Goal: Task Accomplishment & Management: Use online tool/utility

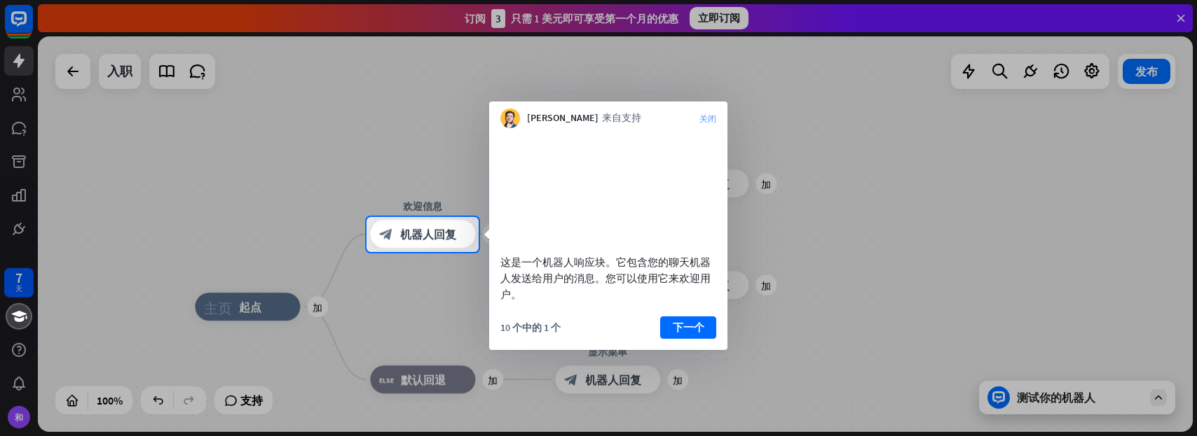
click at [707, 115] on font "关闭" at bounding box center [707, 118] width 17 height 8
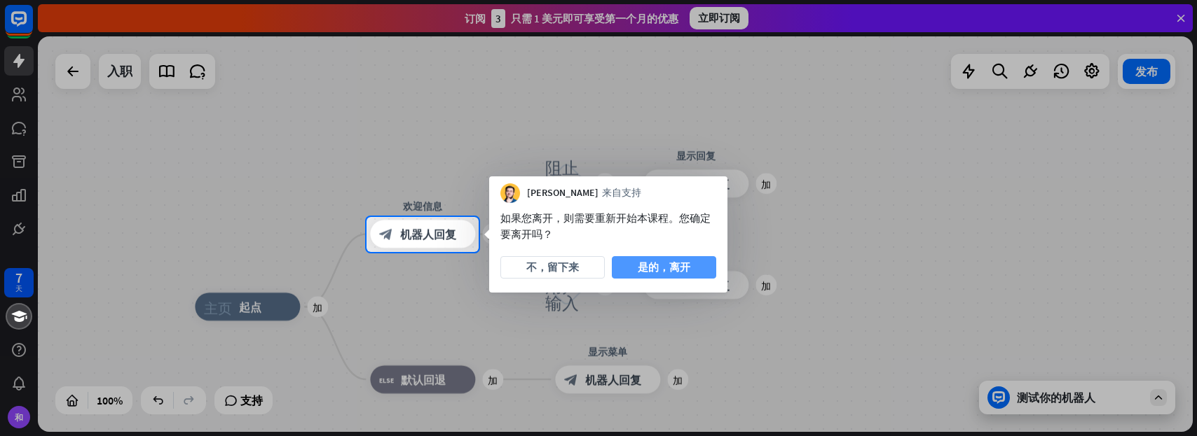
click at [680, 264] on font "是的，离开" at bounding box center [664, 267] width 53 height 13
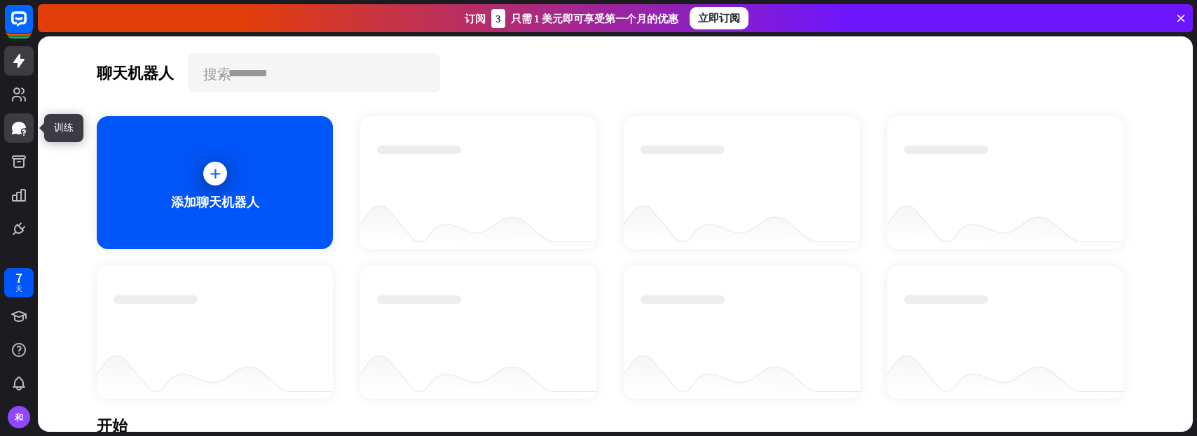
click at [27, 120] on link at bounding box center [18, 127] width 29 height 29
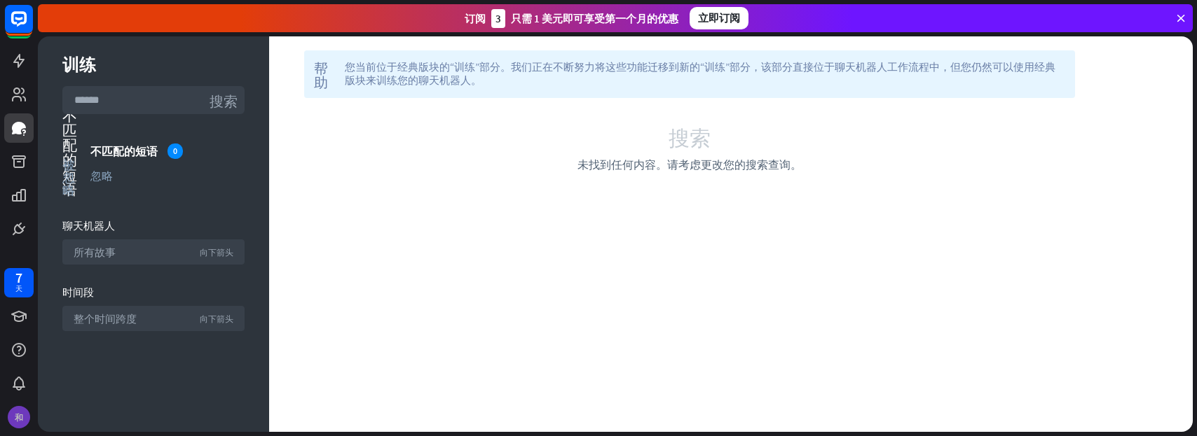
click at [18, 416] on font "和" at bounding box center [19, 418] width 8 height 11
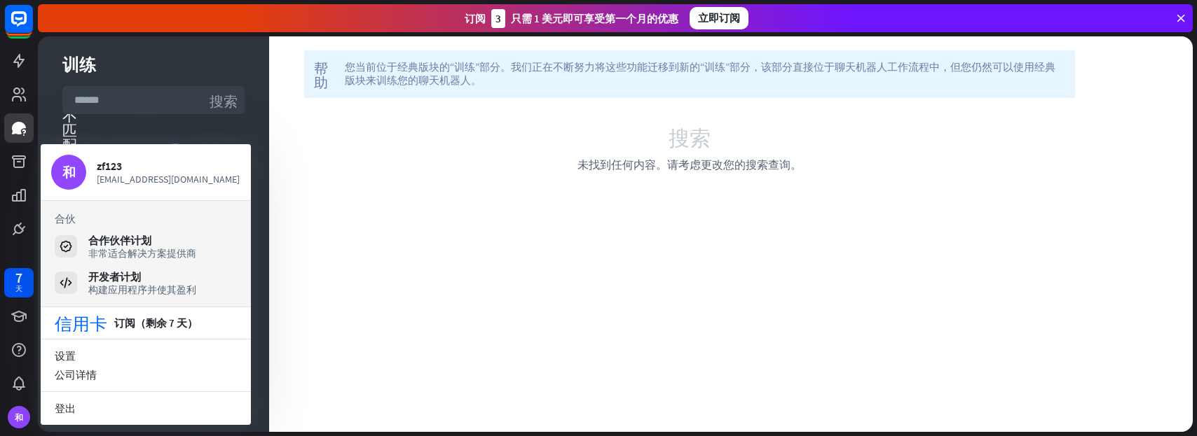
drag, startPoint x: 317, startPoint y: 158, endPoint x: 282, endPoint y: 156, distance: 35.1
click at [314, 158] on div "搜索 未找到任何内容。请考虑更改您的搜索查询。" at bounding box center [689, 149] width 799 height 46
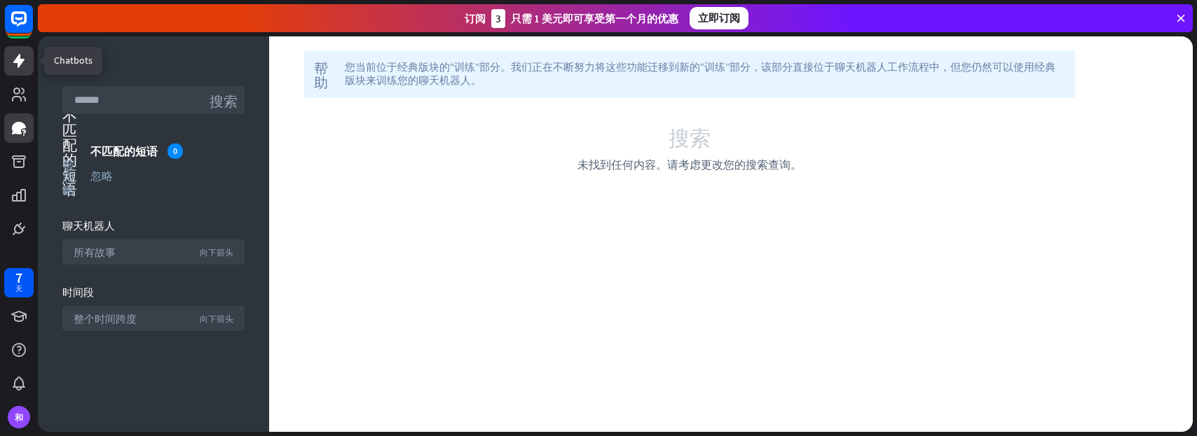
click at [11, 70] on link at bounding box center [18, 60] width 29 height 29
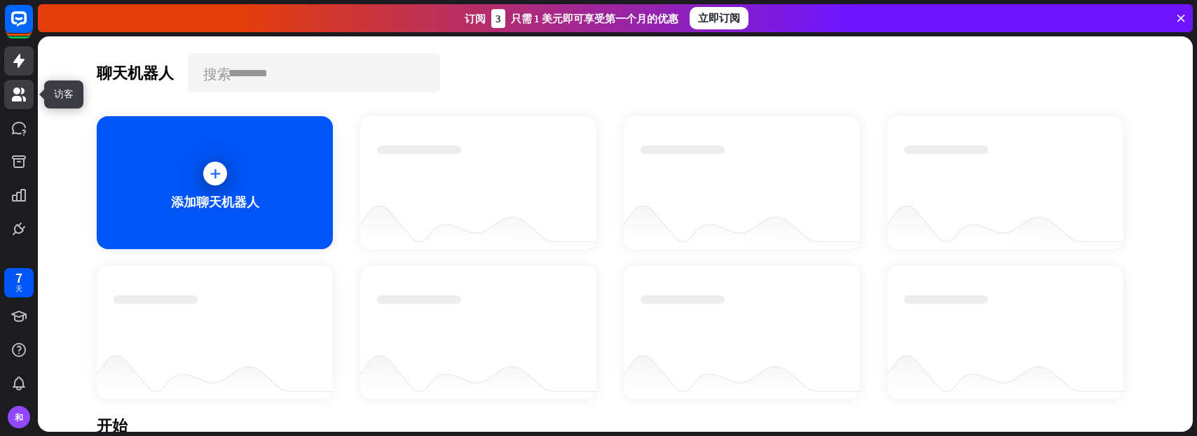
click at [18, 99] on icon at bounding box center [19, 95] width 14 height 14
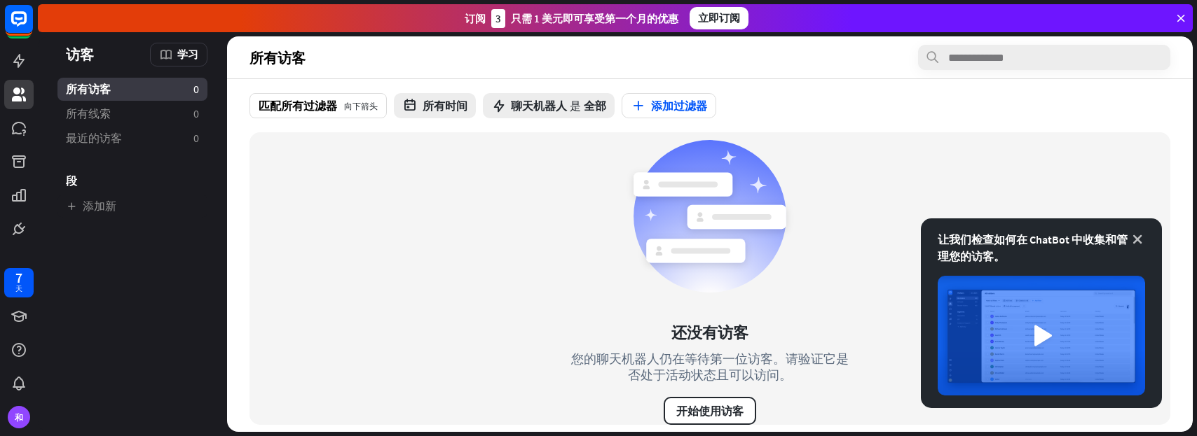
click at [1134, 238] on icon at bounding box center [1137, 240] width 14 height 14
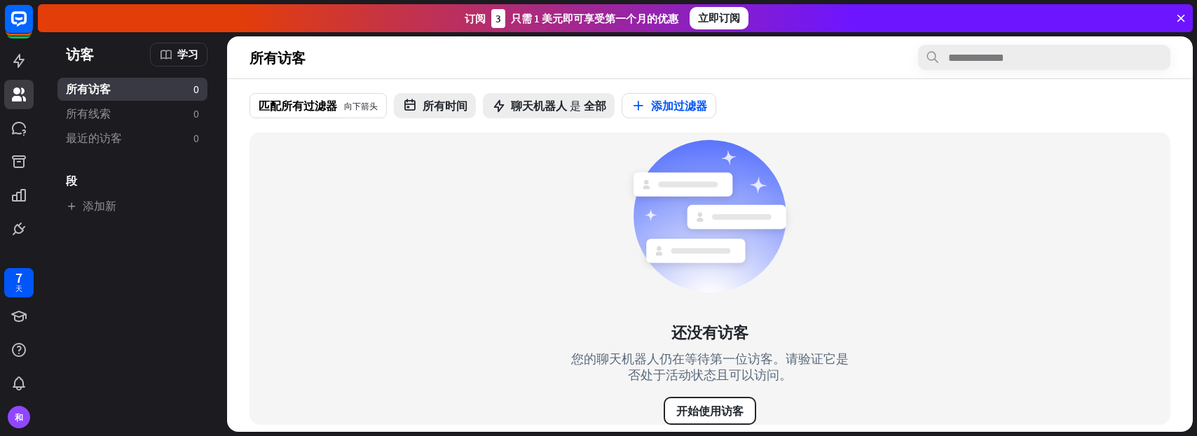
click at [655, 422] on div "还没有访客 您的聊天机器人仍在等待第一位访客。请验证它是否处于活动状态且可以访问。 开始使用访客" at bounding box center [709, 278] width 287 height 293
click at [695, 408] on font "开始使用访客" at bounding box center [709, 411] width 67 height 14
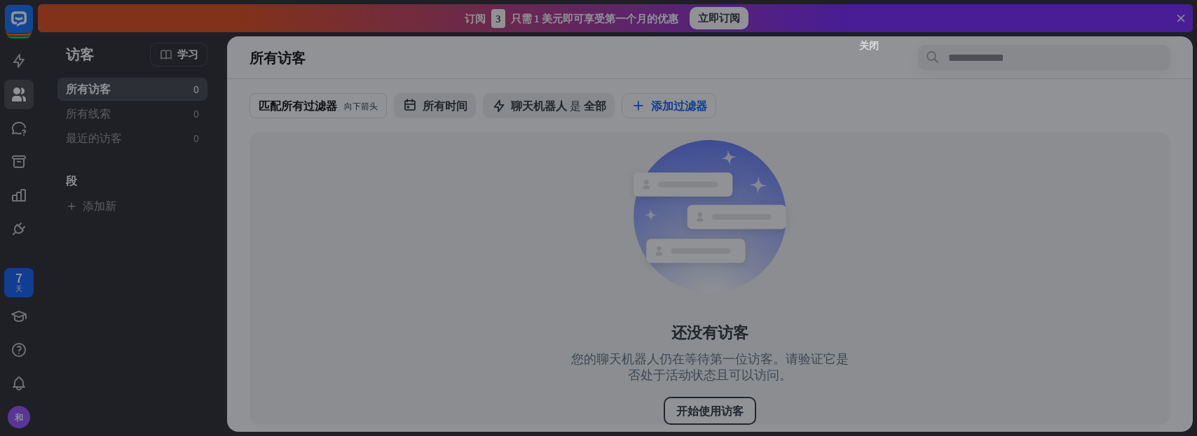
click at [870, 43] on font "关闭" at bounding box center [869, 45] width 20 height 10
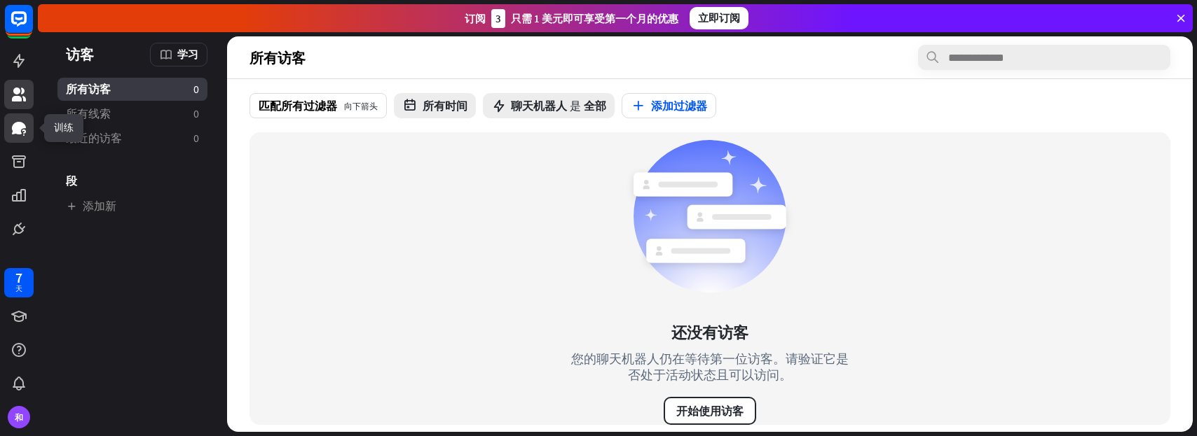
click at [13, 123] on icon at bounding box center [19, 128] width 17 height 17
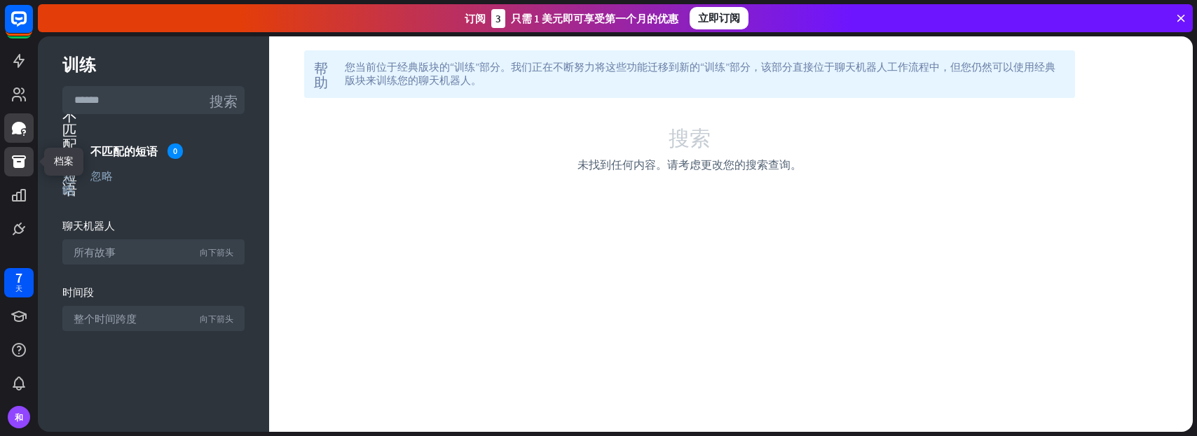
click at [19, 167] on icon at bounding box center [19, 162] width 14 height 13
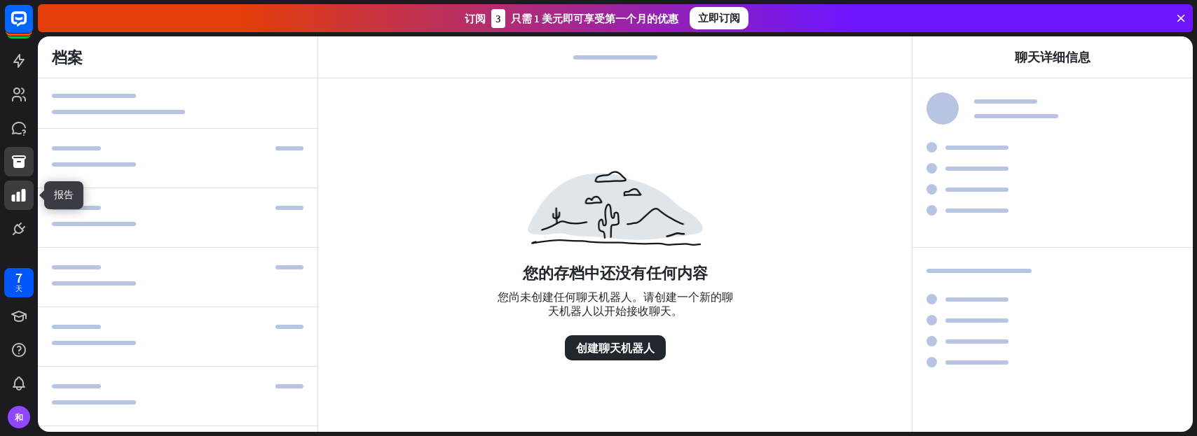
click at [23, 206] on link at bounding box center [18, 195] width 29 height 29
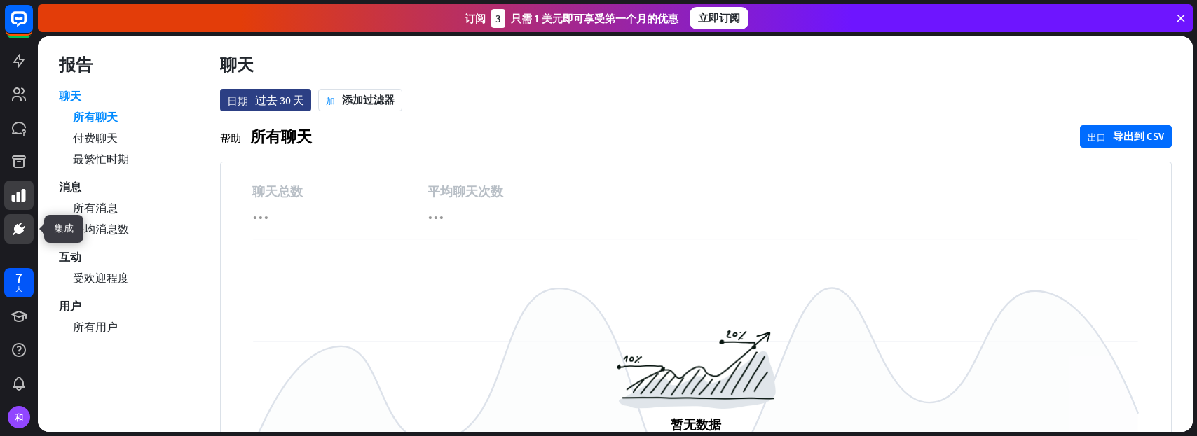
click at [14, 239] on link at bounding box center [18, 228] width 29 height 29
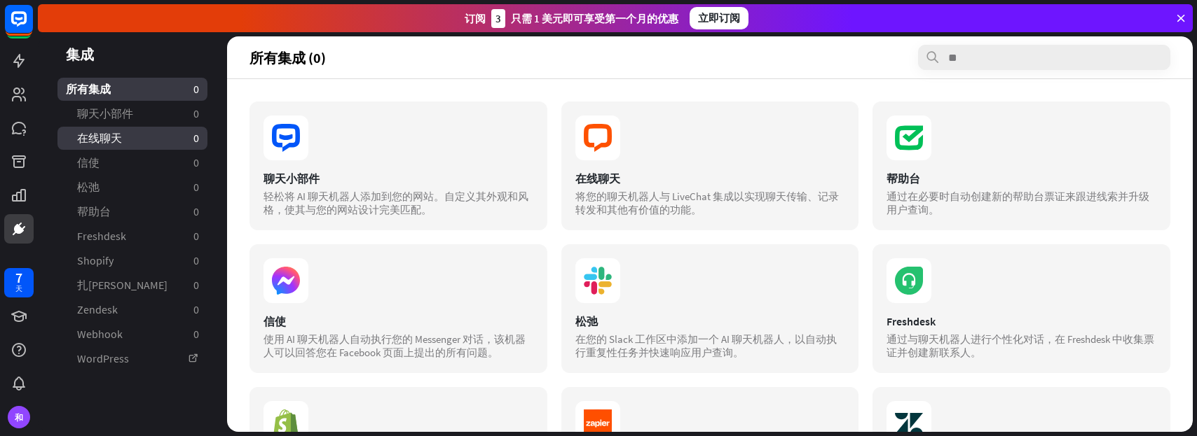
click at [130, 135] on link "在线聊天 0" at bounding box center [132, 138] width 150 height 23
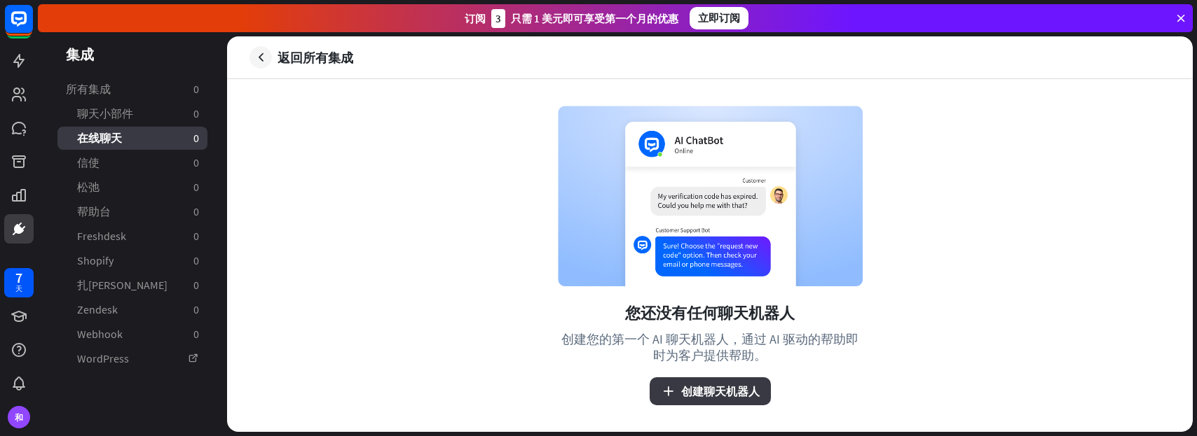
click at [684, 389] on font "创建聊天机器人" at bounding box center [720, 392] width 78 height 14
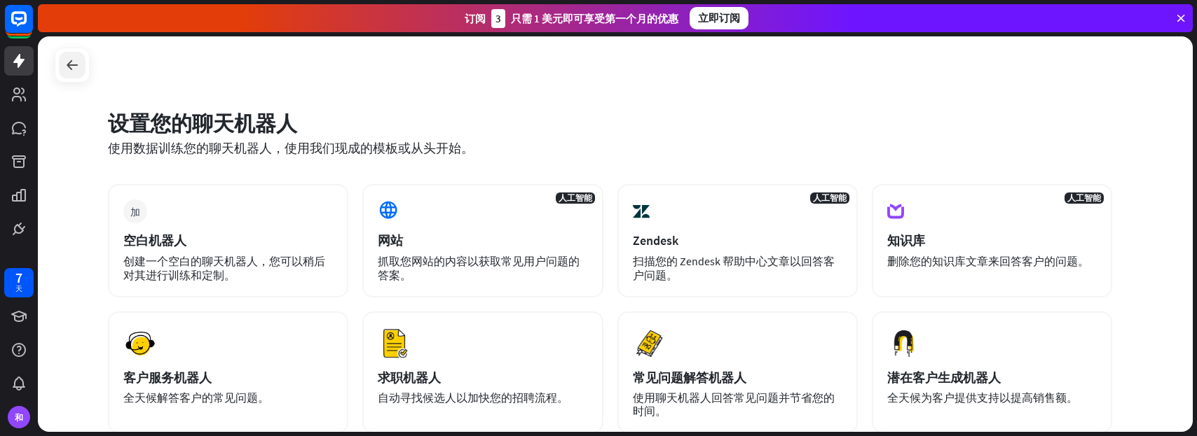
click at [63, 60] on div at bounding box center [72, 65] width 27 height 27
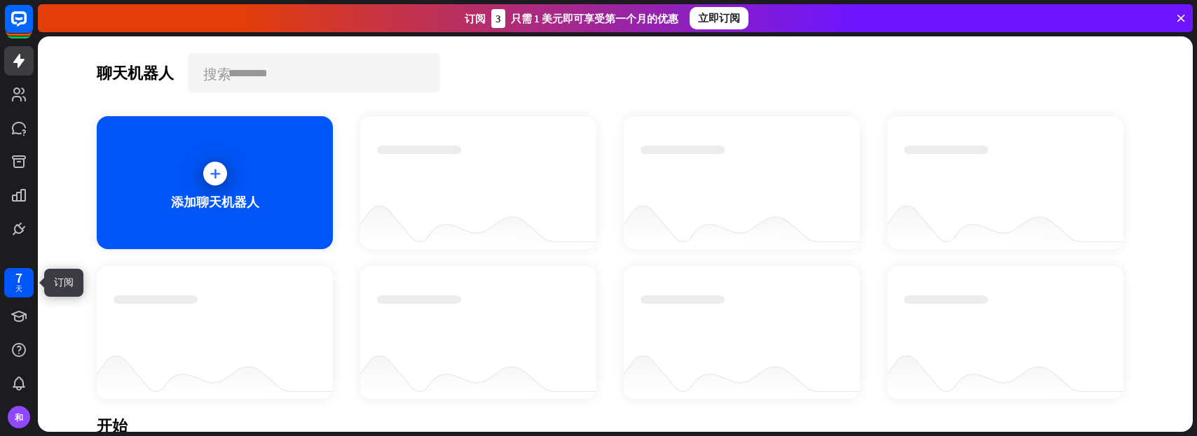
click at [18, 285] on font "天" at bounding box center [18, 288] width 7 height 9
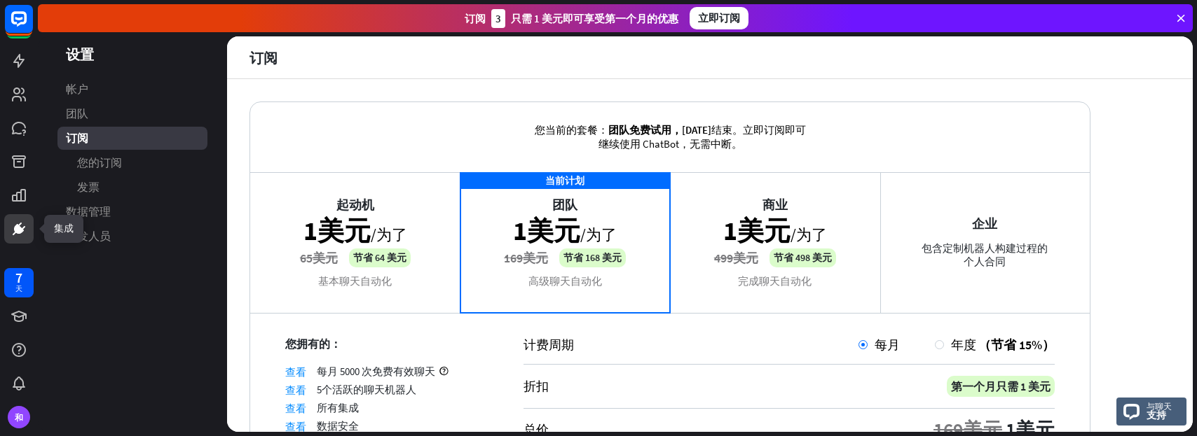
click at [18, 223] on icon at bounding box center [19, 229] width 17 height 17
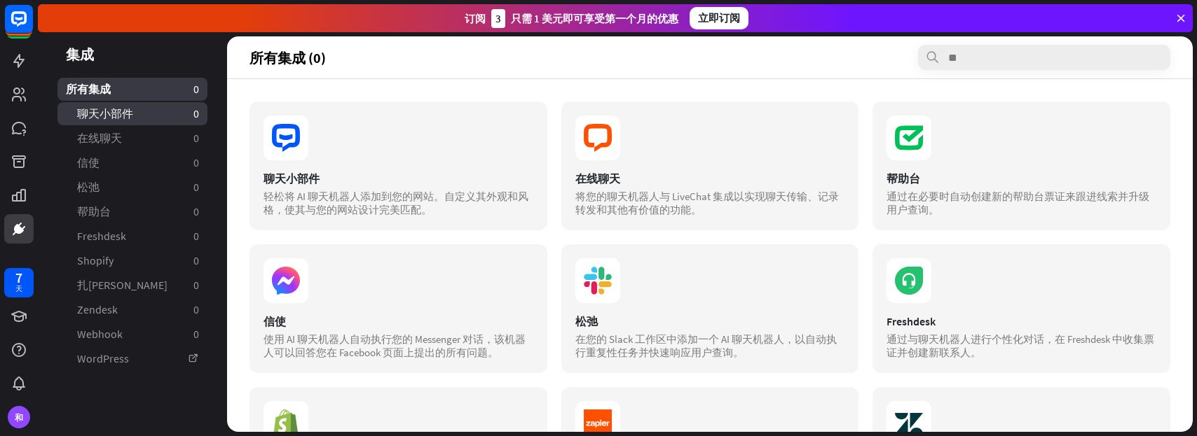
click at [141, 123] on link "聊天小部件 0" at bounding box center [132, 113] width 150 height 23
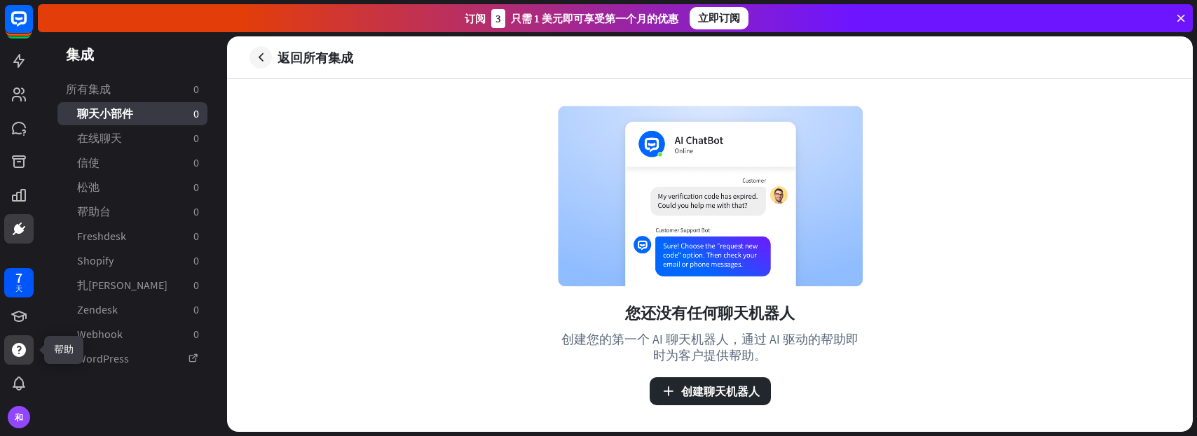
click at [22, 352] on icon at bounding box center [19, 350] width 14 height 14
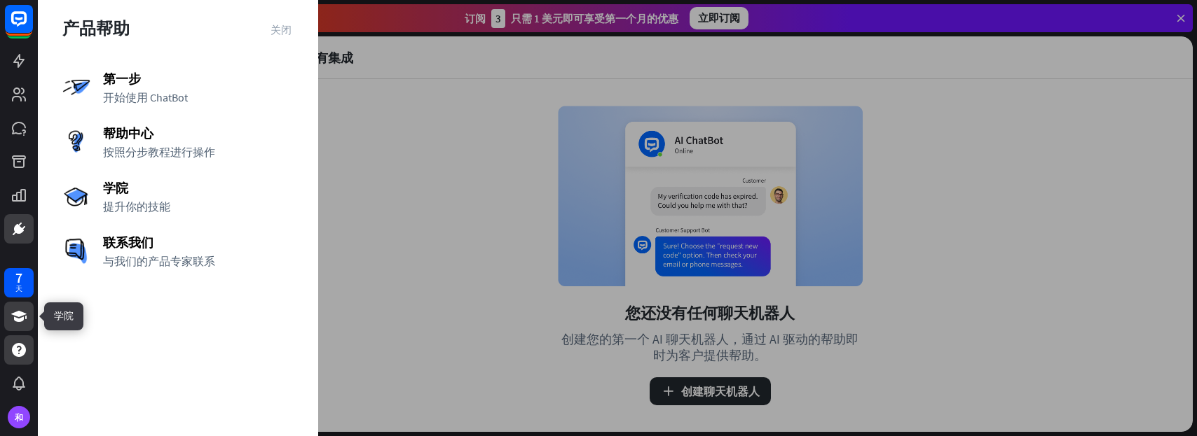
click at [18, 316] on icon at bounding box center [18, 316] width 15 height 11
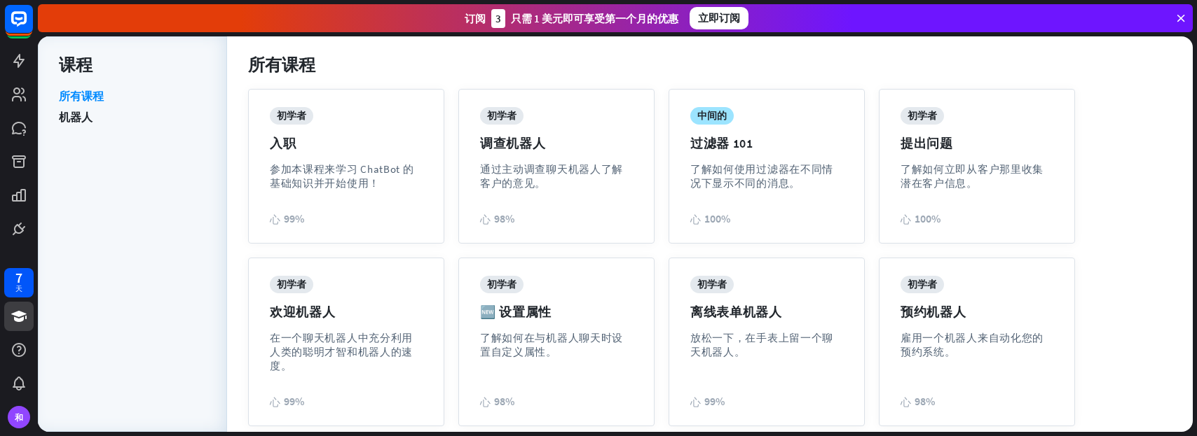
scroll to position [140, 0]
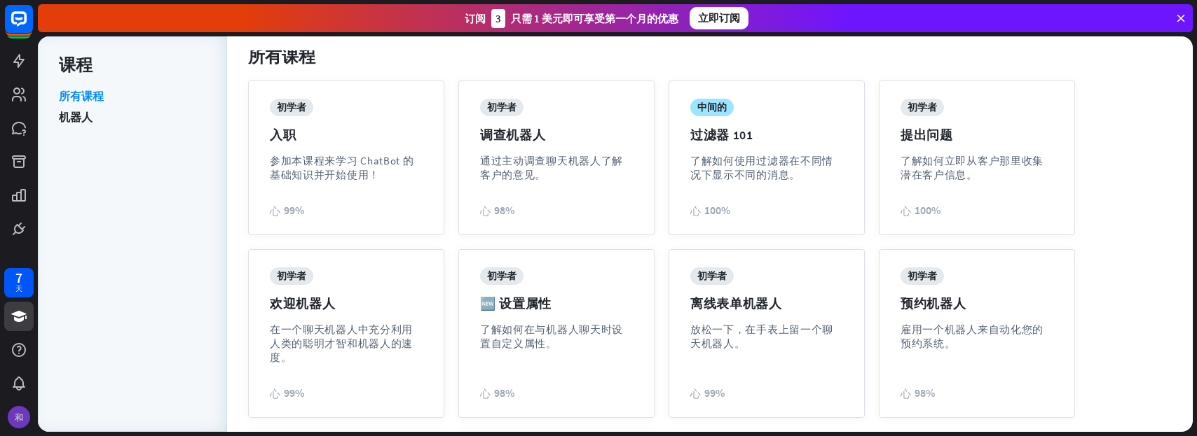
click at [14, 416] on div "和" at bounding box center [19, 417] width 22 height 22
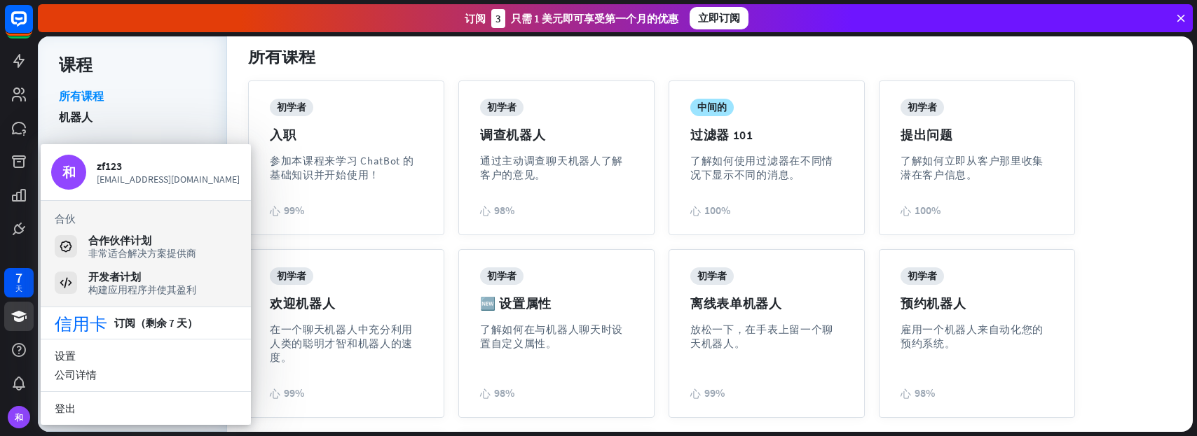
click at [149, 117] on li "机器人" at bounding box center [132, 116] width 147 height 21
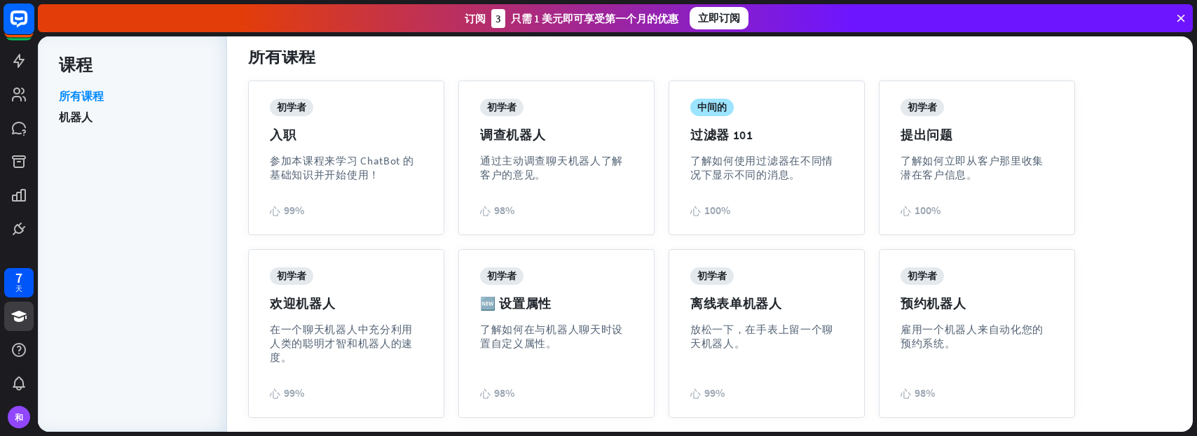
drag, startPoint x: 36, startPoint y: 18, endPoint x: 11, endPoint y: 25, distance: 25.7
click at [34, 18] on div at bounding box center [19, 122] width 38 height 244
click at [11, 25] on rect at bounding box center [19, 19] width 31 height 31
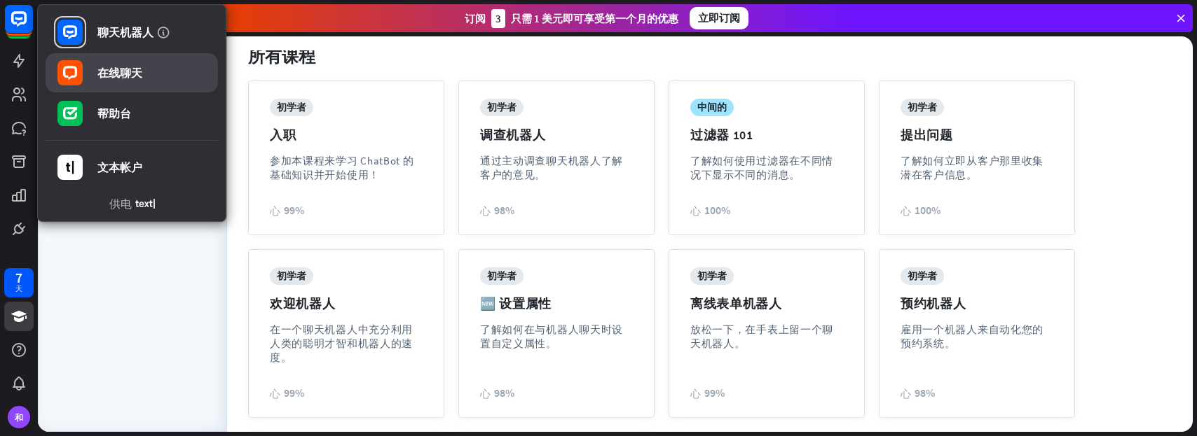
click at [148, 76] on link "在线聊天" at bounding box center [132, 72] width 172 height 39
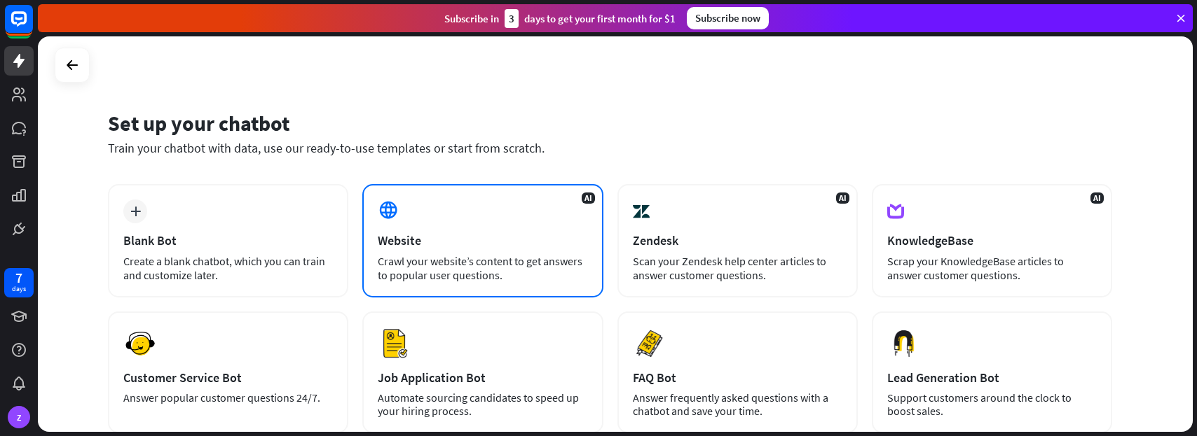
click at [440, 224] on div "AI Website Crawl your website’s content to get answers to popular user question…" at bounding box center [482, 240] width 240 height 113
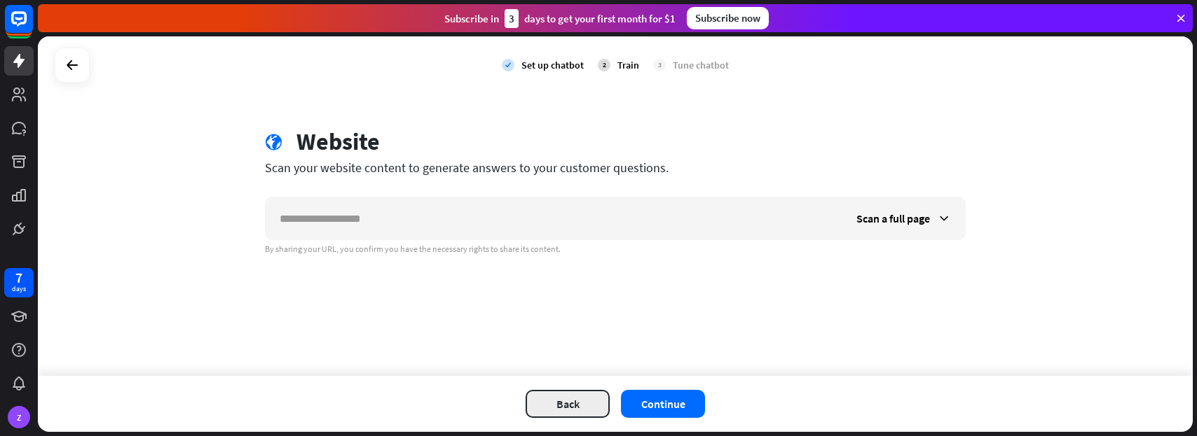
click at [533, 397] on button "Back" at bounding box center [567, 404] width 84 height 28
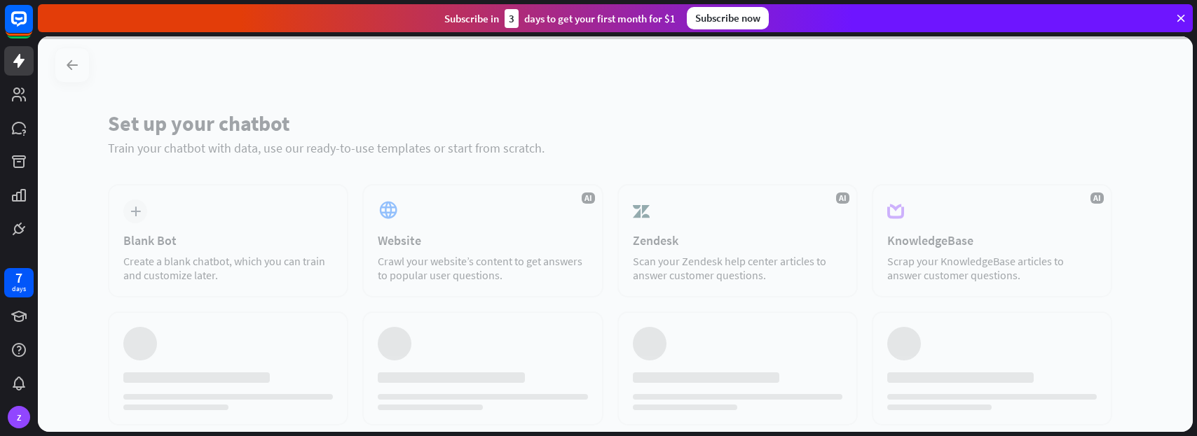
click at [221, 219] on div at bounding box center [615, 234] width 1155 height 396
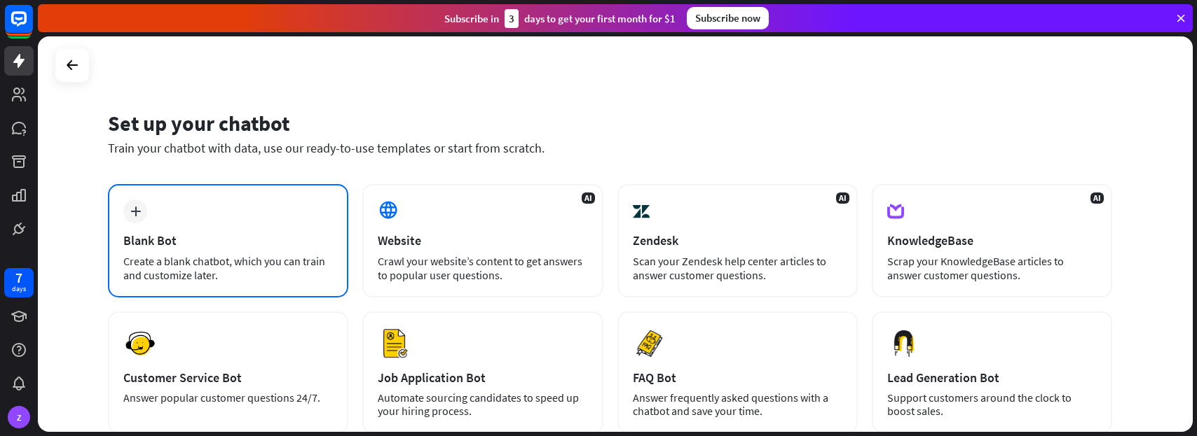
click at [144, 212] on div "plus" at bounding box center [135, 212] width 24 height 24
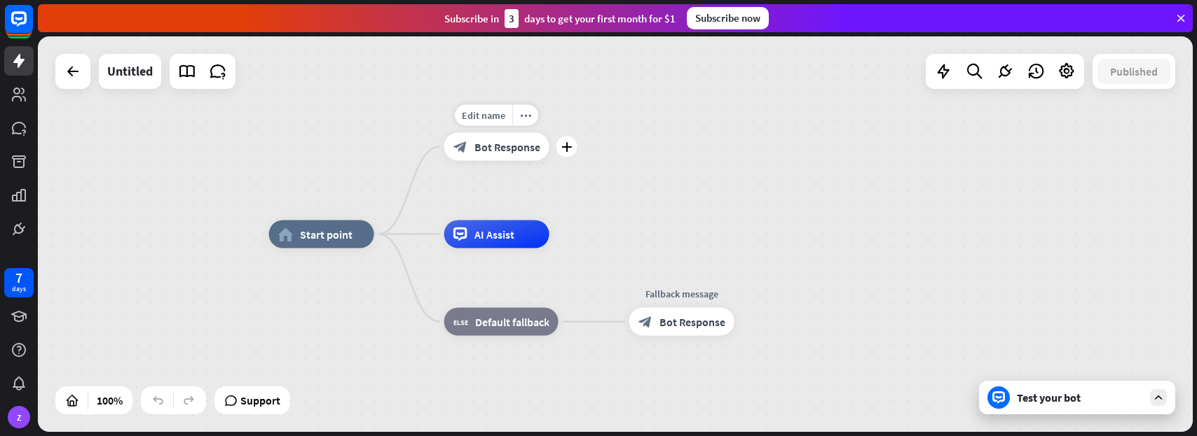
click at [507, 148] on span "Bot Response" at bounding box center [507, 147] width 66 height 14
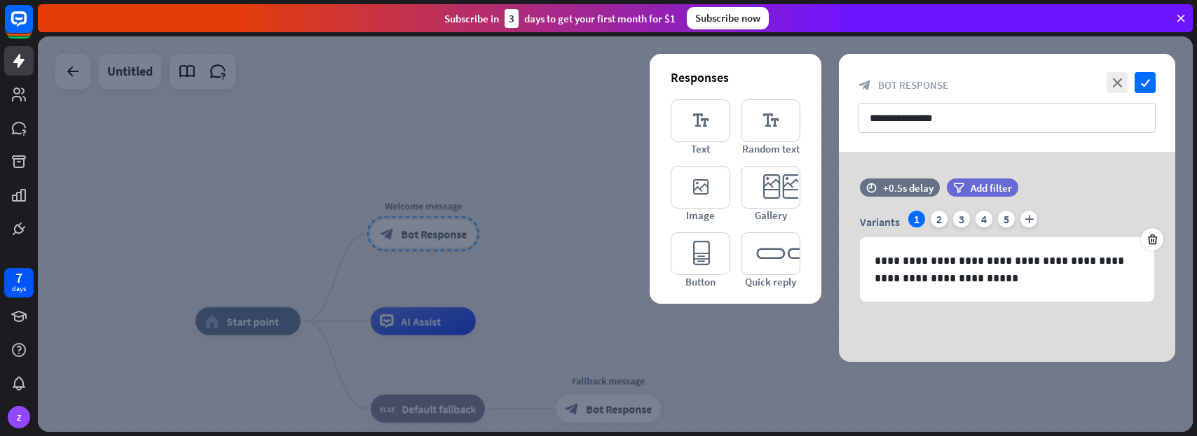
click at [650, 325] on div at bounding box center [615, 234] width 1155 height 396
